Goal: Task Accomplishment & Management: Manage account settings

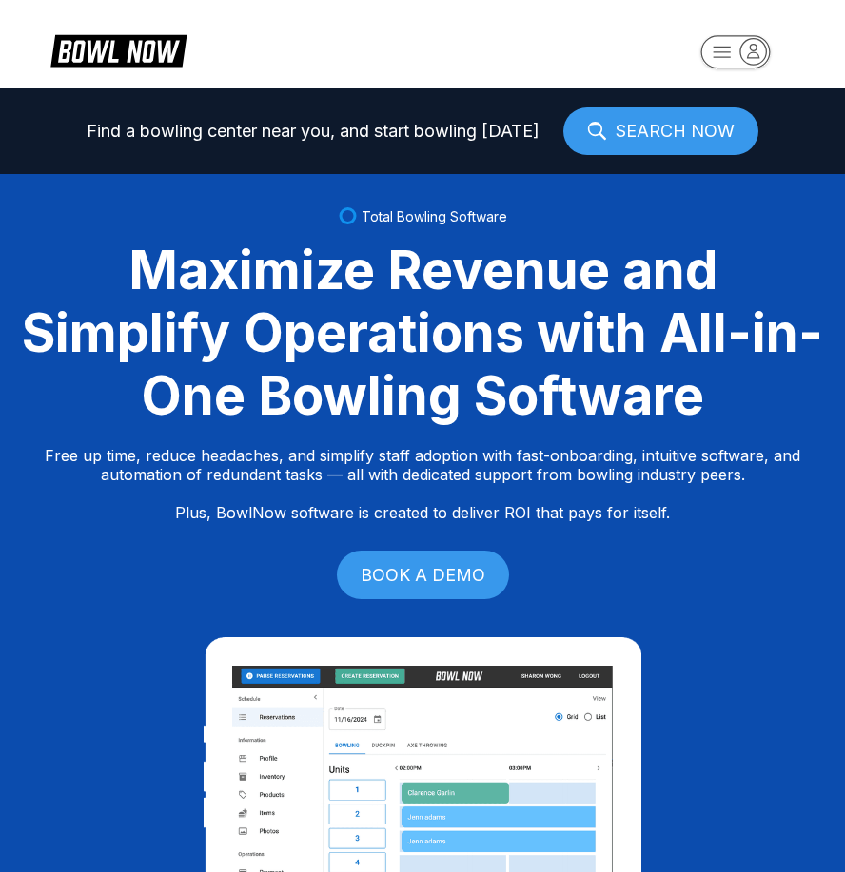
click at [711, 51] on rect "button" at bounding box center [734, 51] width 69 height 33
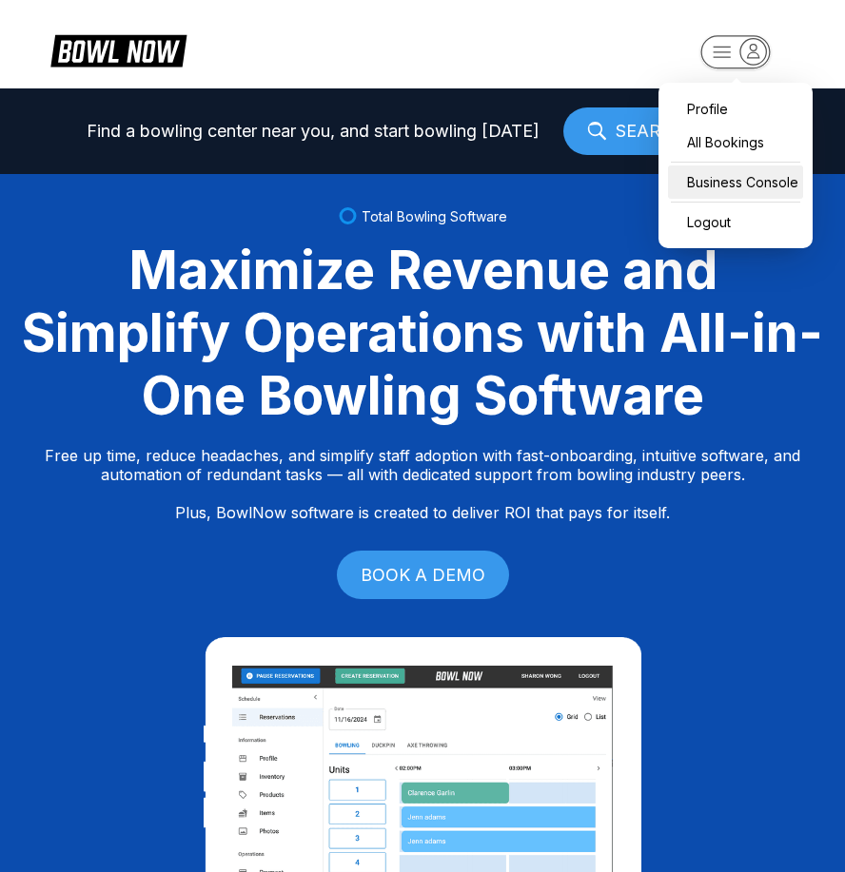
click at [750, 191] on div "Business Console" at bounding box center [735, 182] width 135 height 33
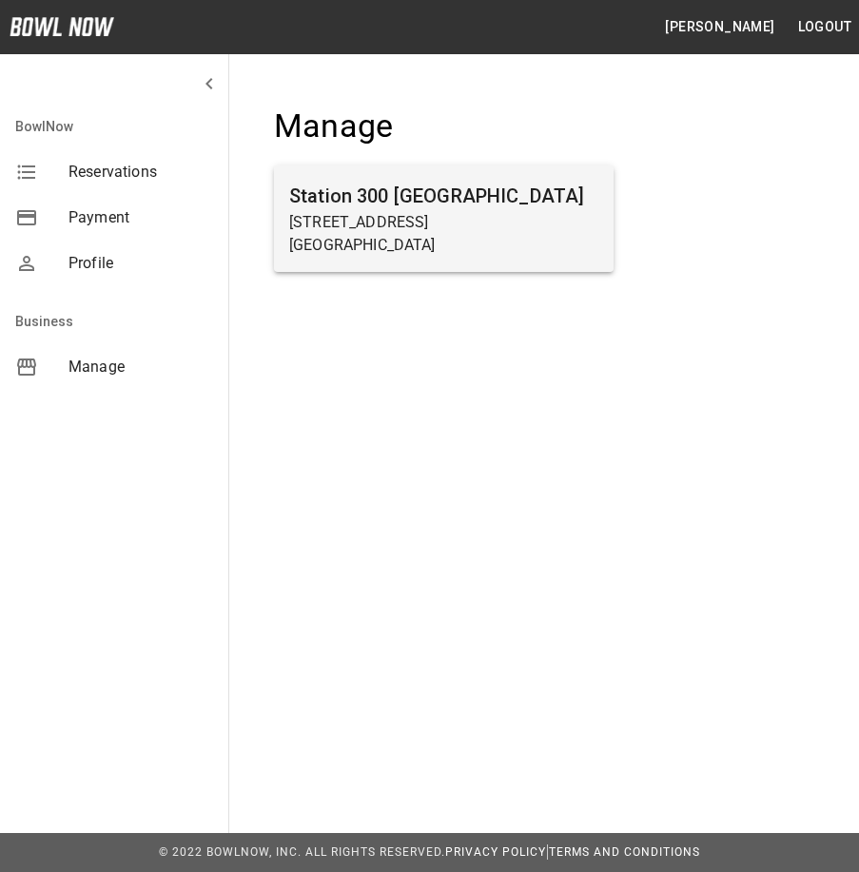
click at [553, 251] on p "[GEOGRAPHIC_DATA]" at bounding box center [443, 245] width 309 height 23
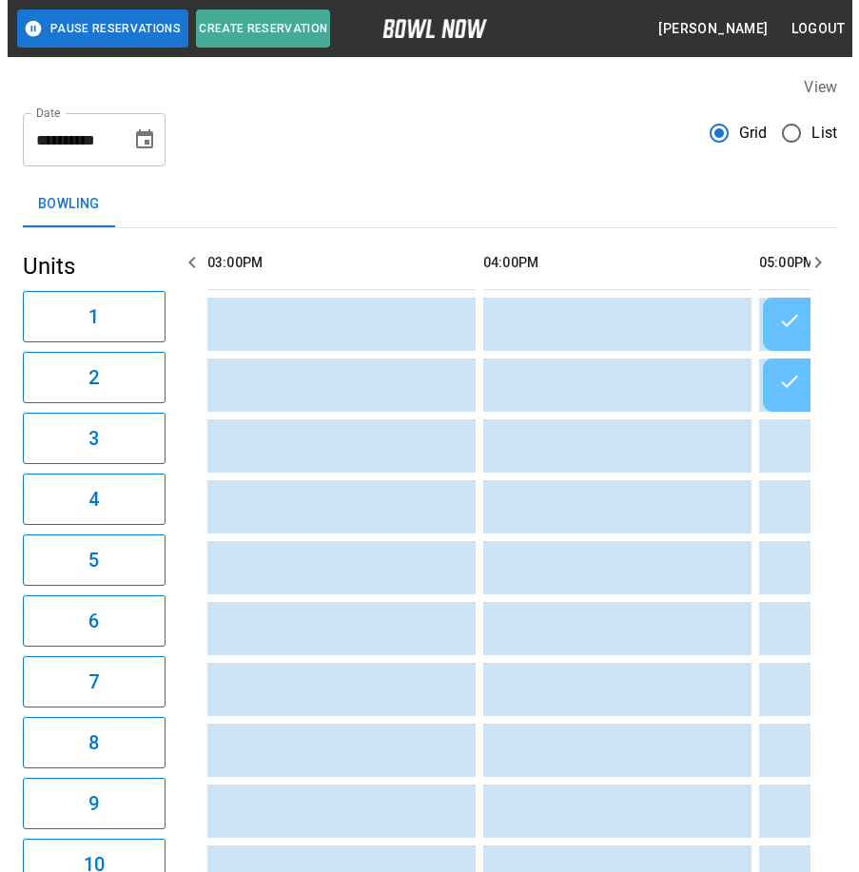
scroll to position [0, 1379]
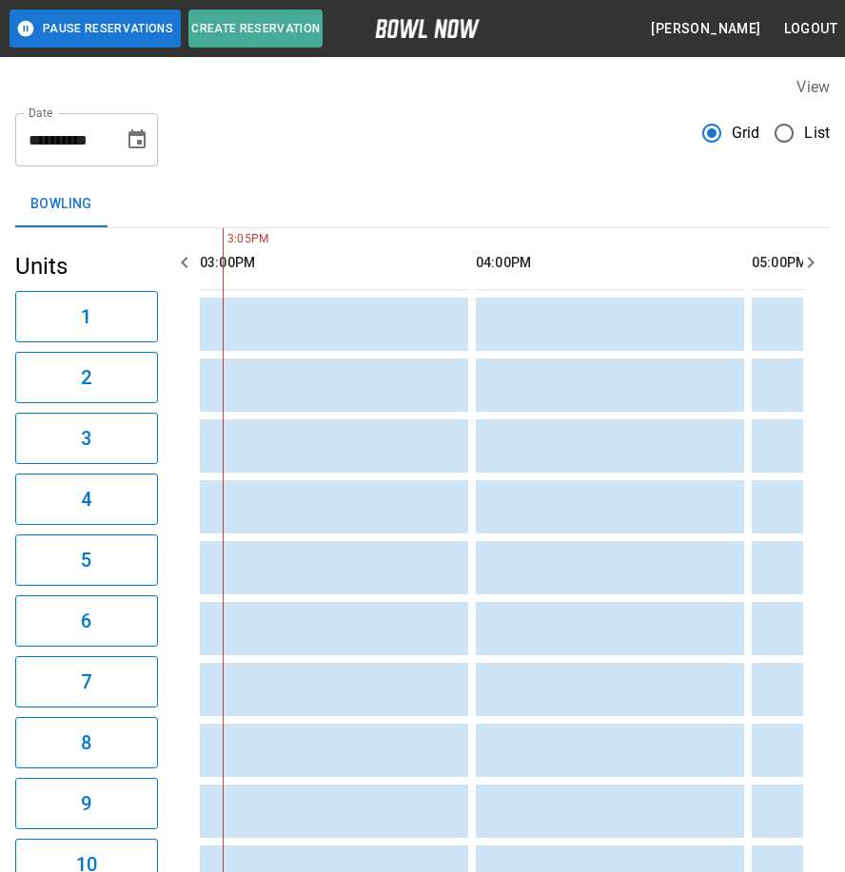
click at [809, 129] on span "List" at bounding box center [817, 133] width 26 height 23
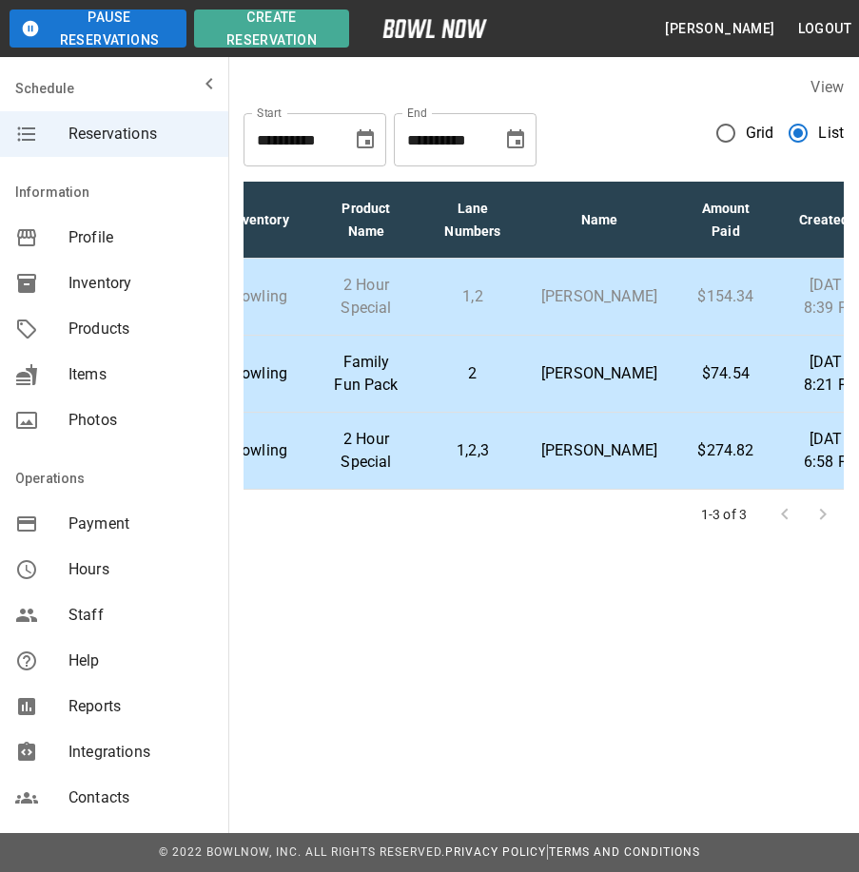
scroll to position [0, 359]
